Goal: Transaction & Acquisition: Purchase product/service

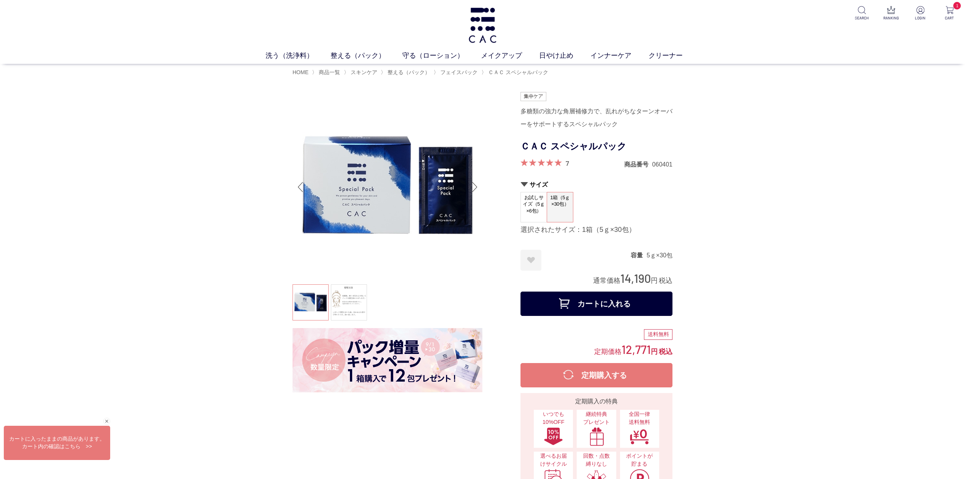
click at [351, 376] on img at bounding box center [388, 360] width 190 height 65
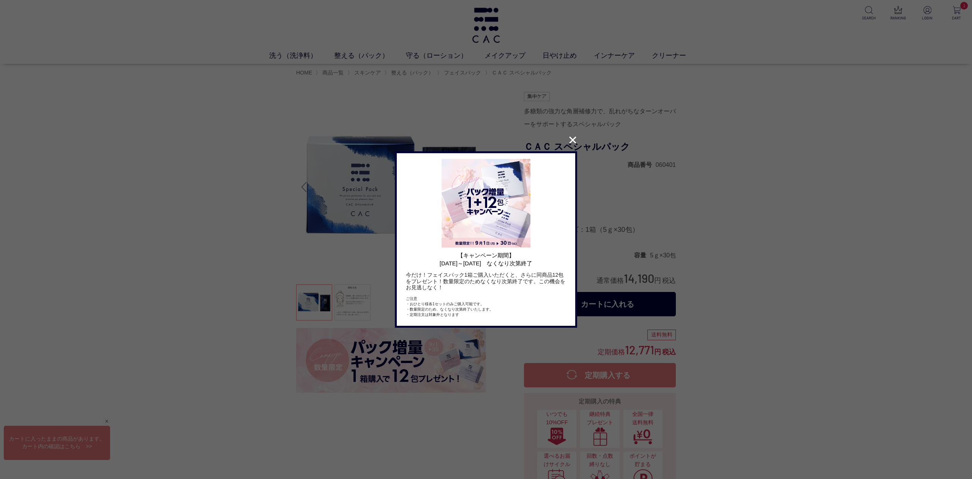
click at [574, 139] on button "✕" at bounding box center [573, 140] width 15 height 14
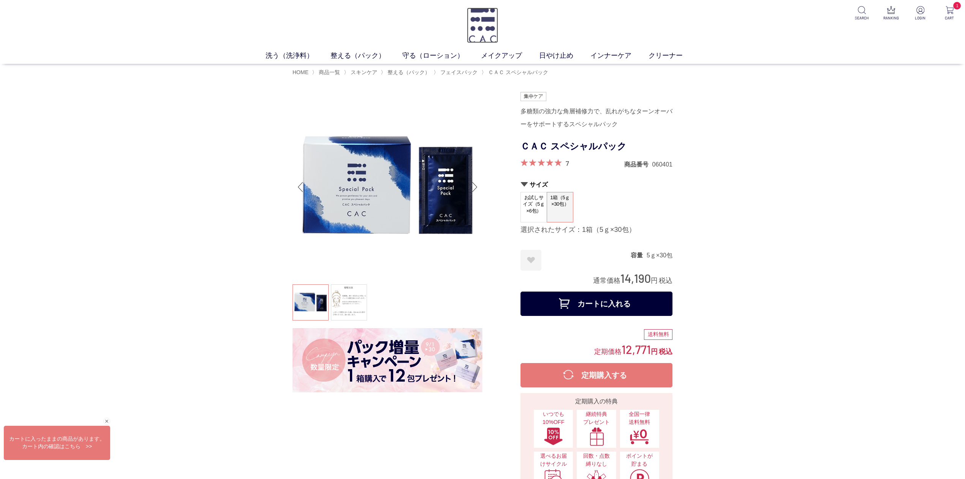
click at [488, 36] on img at bounding box center [482, 25] width 31 height 35
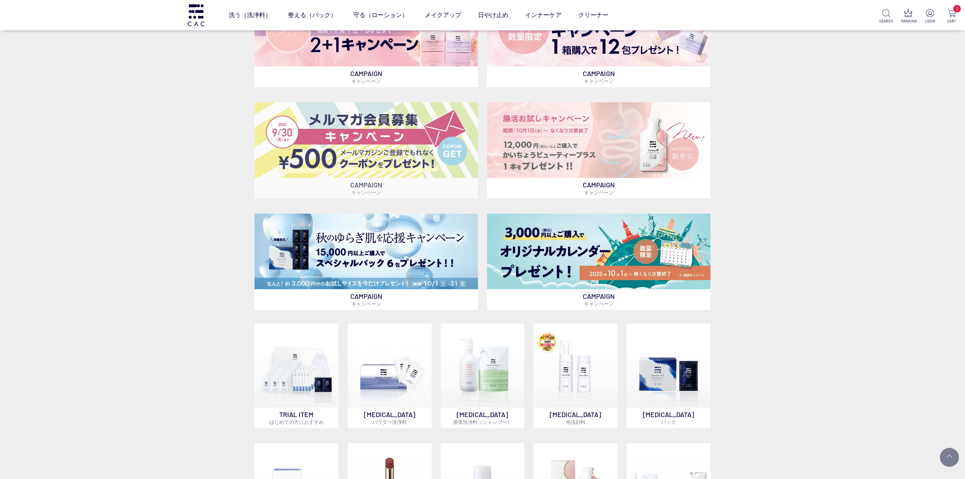
scroll to position [354, 0]
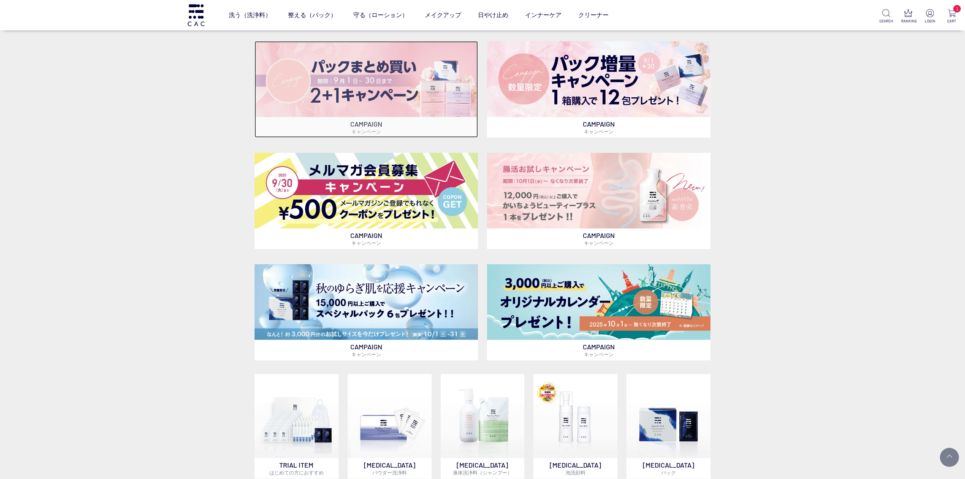
click at [389, 79] on img at bounding box center [366, 79] width 223 height 76
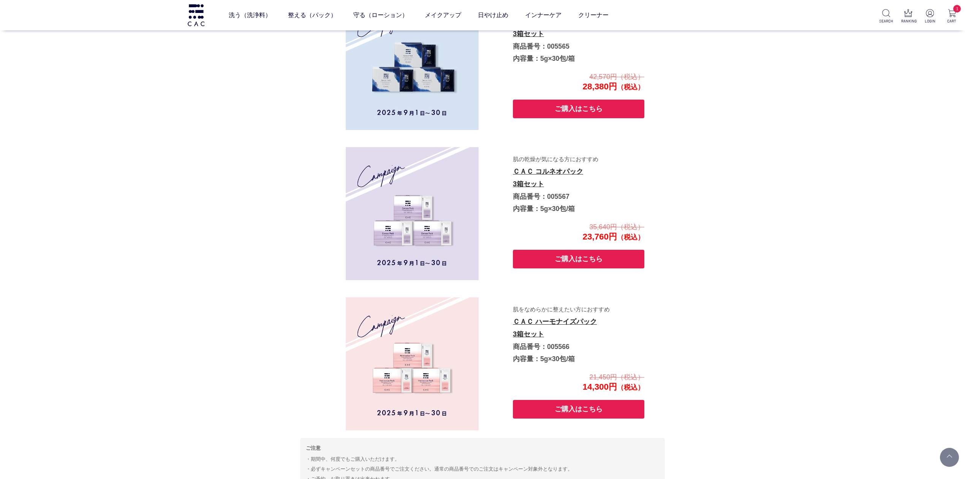
scroll to position [376, 0]
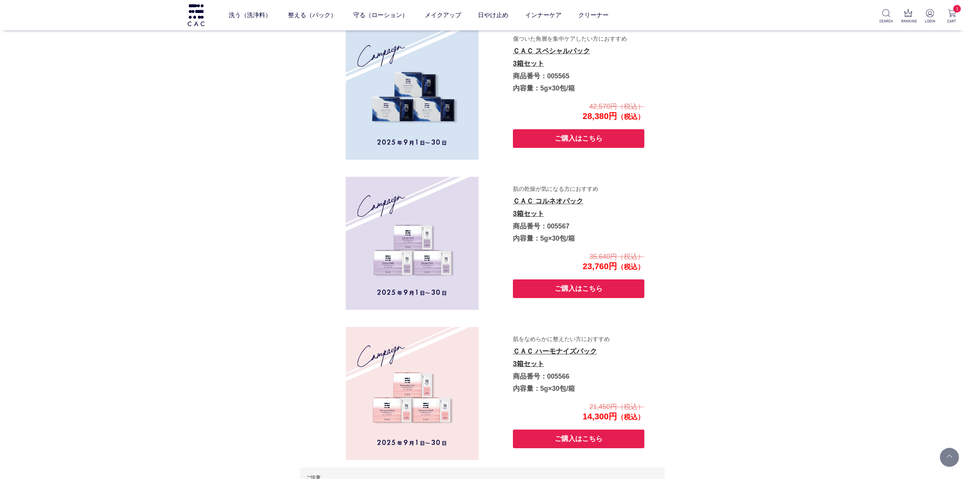
click at [573, 134] on button "ご購入はこちら" at bounding box center [578, 138] width 131 height 19
